Goal: Check status: Check status

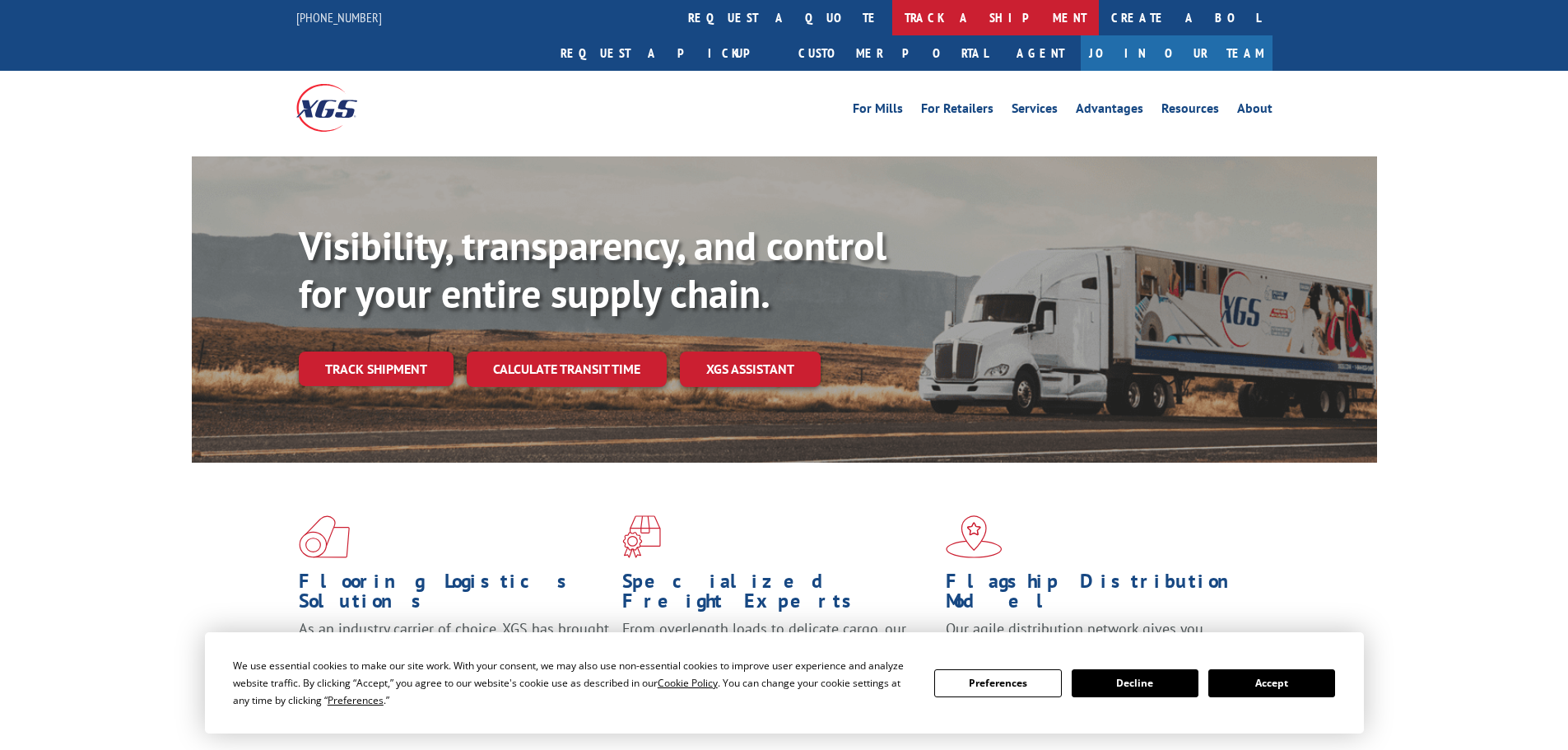
click at [893, 11] on link "track a shipment" at bounding box center [996, 17] width 206 height 36
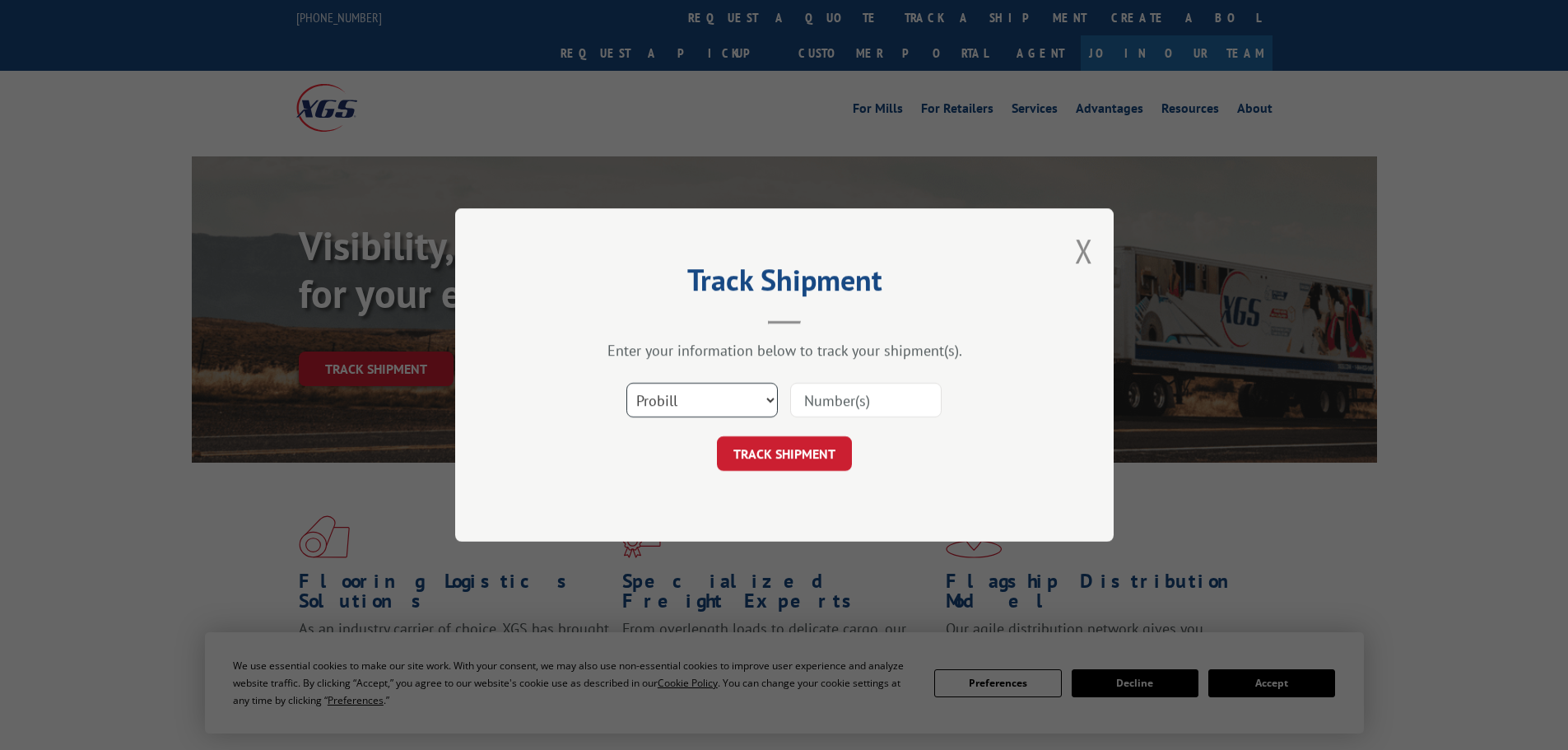
click at [755, 394] on select "Select category... Probill BOL PO" at bounding box center [702, 401] width 152 height 35
click at [755, 393] on select "Select category... Probill BOL PO" at bounding box center [702, 401] width 152 height 35
select select "po"
click at [627, 383] on select "Select category... Probill BOL PO" at bounding box center [702, 401] width 152 height 35
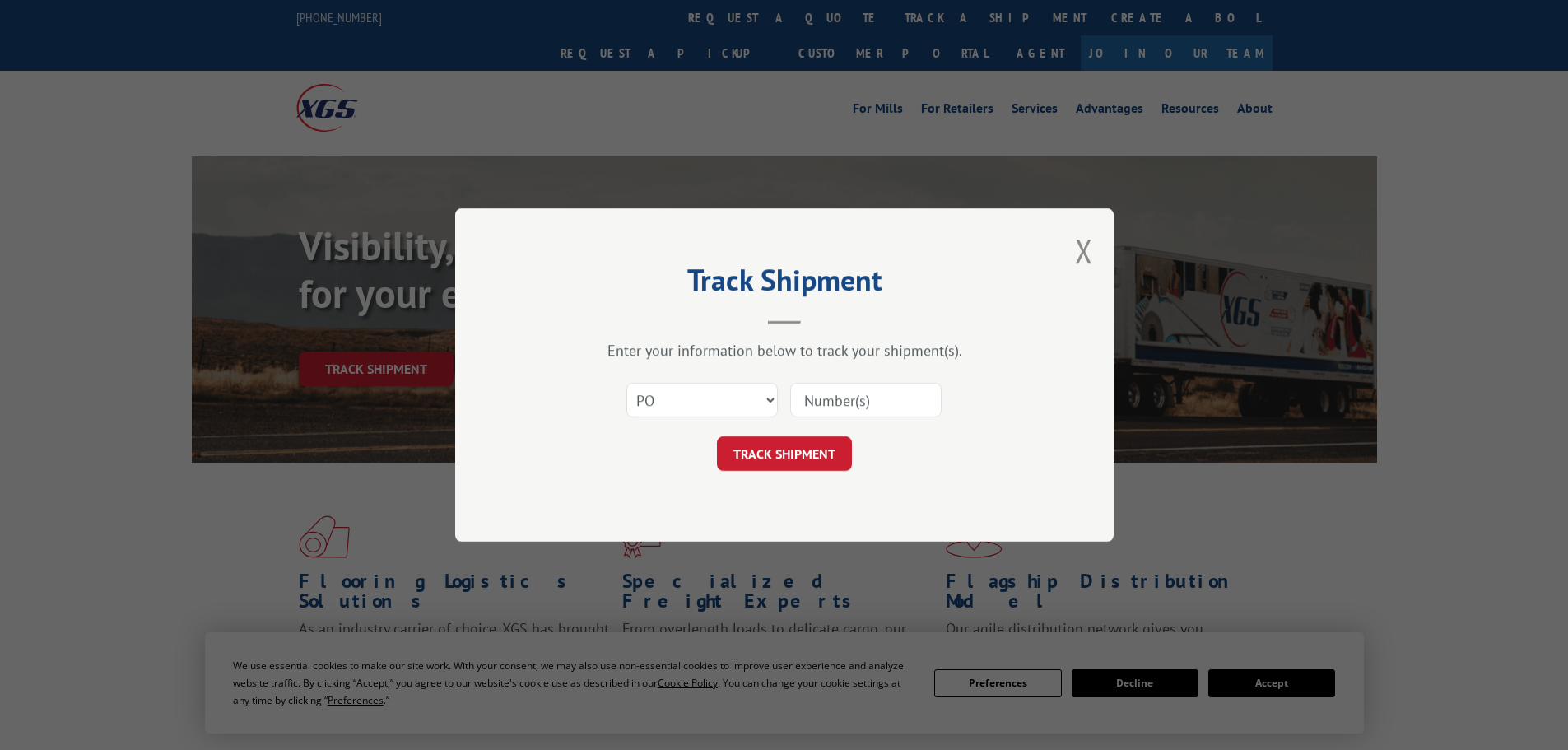
click at [833, 403] on input at bounding box center [866, 401] width 152 height 35
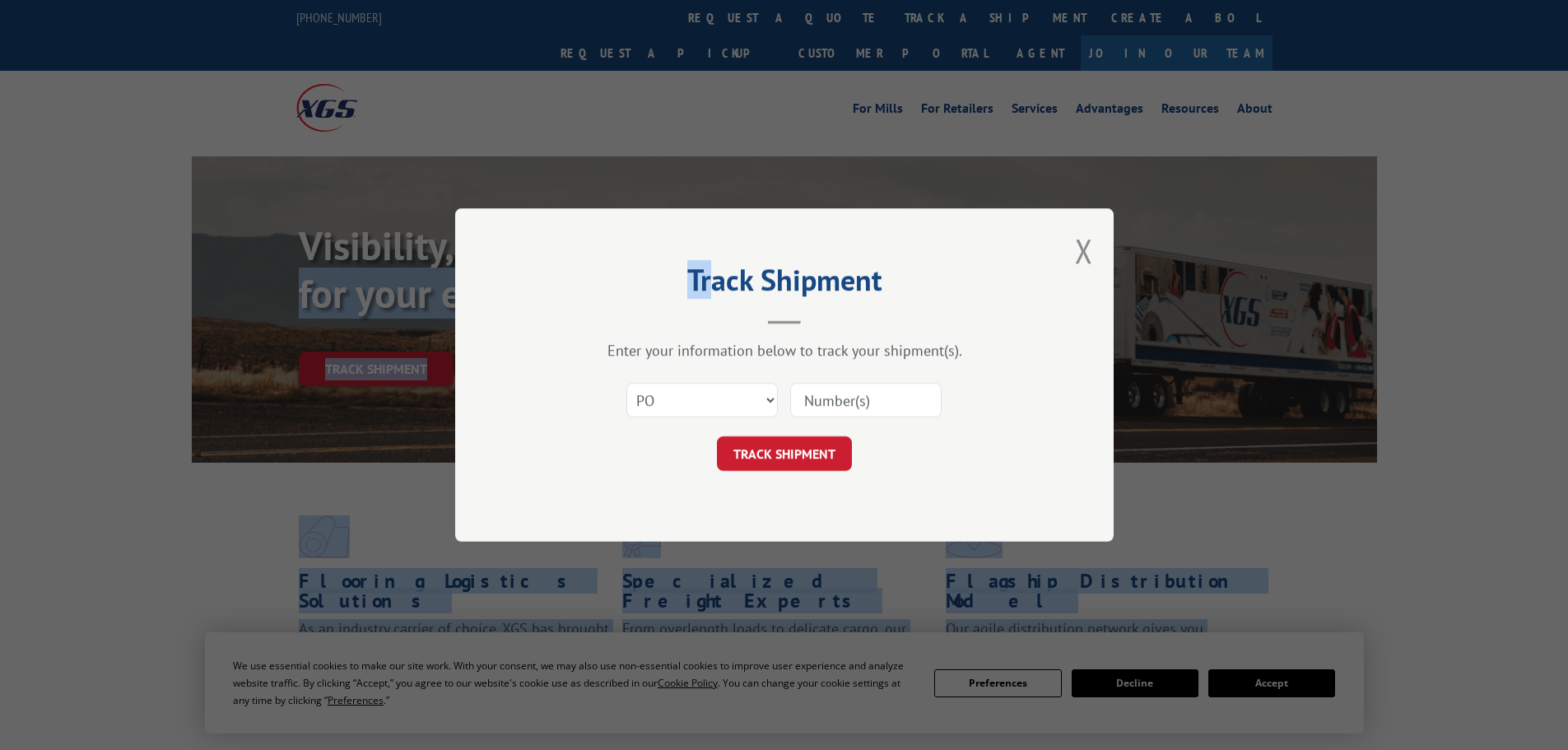
drag, startPoint x: 713, startPoint y: 232, endPoint x: -15, endPoint y: 269, distance: 728.9
click at [835, 396] on input at bounding box center [866, 401] width 152 height 35
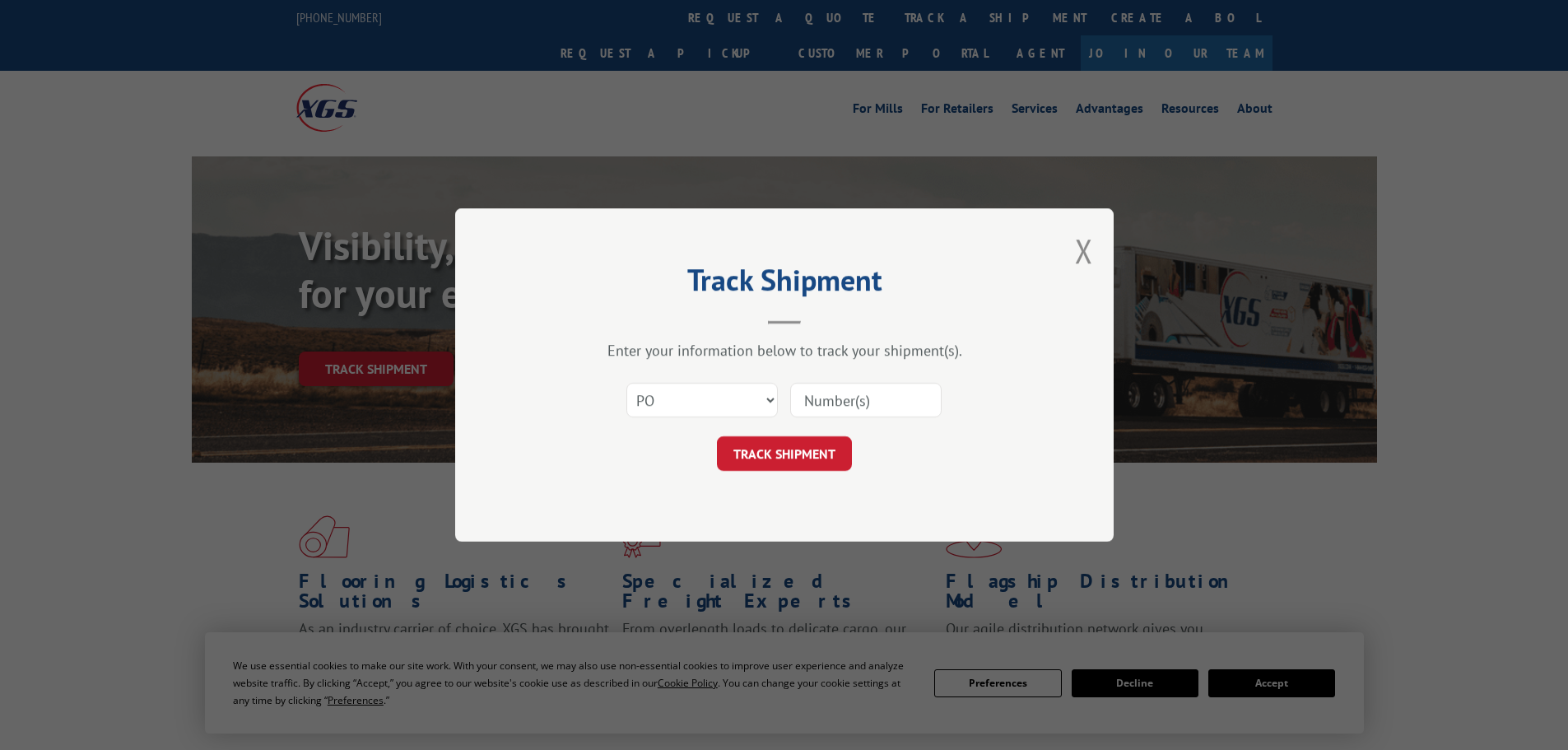
paste input "297287940"
type input "297287940"
click at [810, 465] on button "TRACK SHIPMENT" at bounding box center [784, 453] width 135 height 35
